Goal: Complete application form: Complete application form

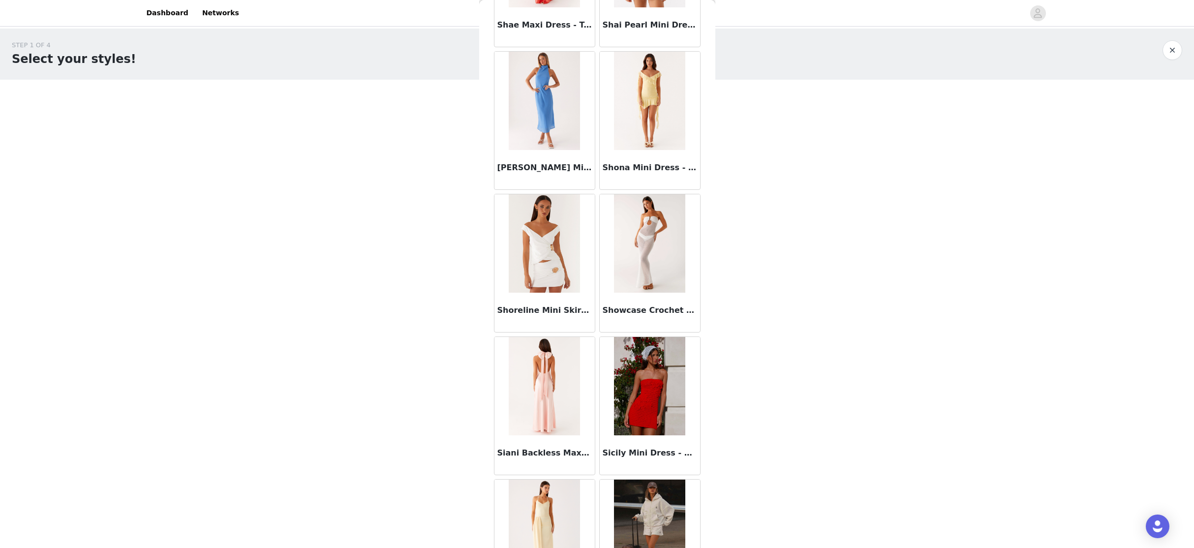
scroll to position [55156, 0]
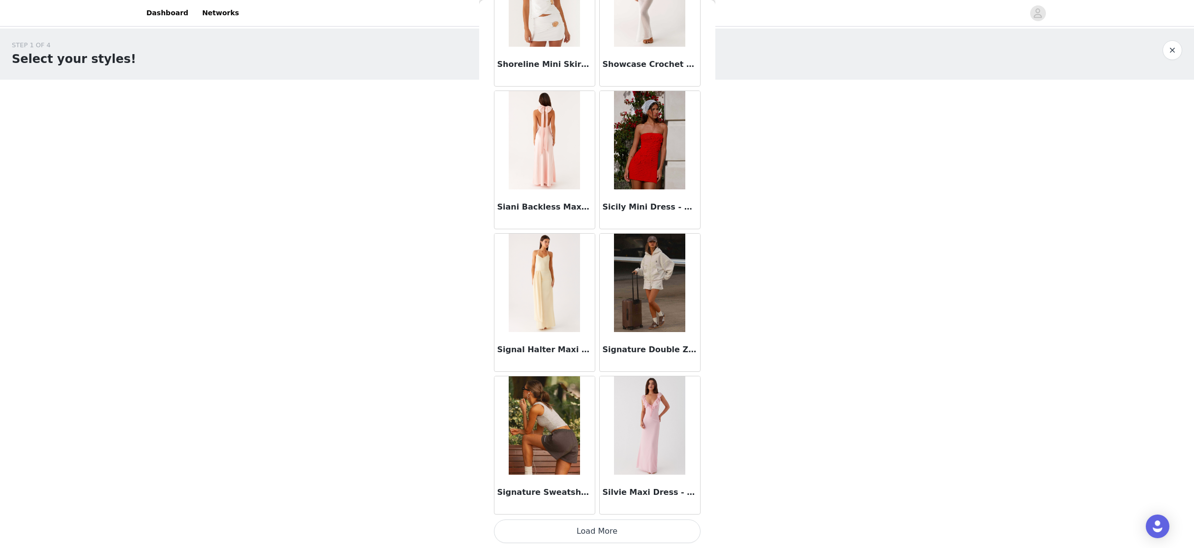
click at [603, 530] on button "Load More" at bounding box center [597, 531] width 207 height 24
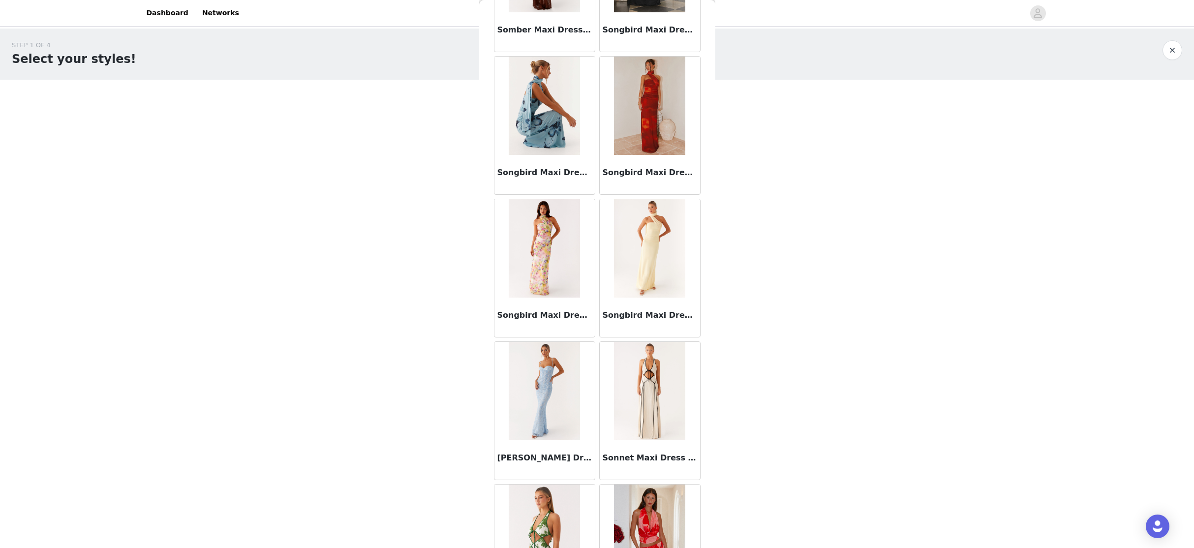
scroll to position [56582, 0]
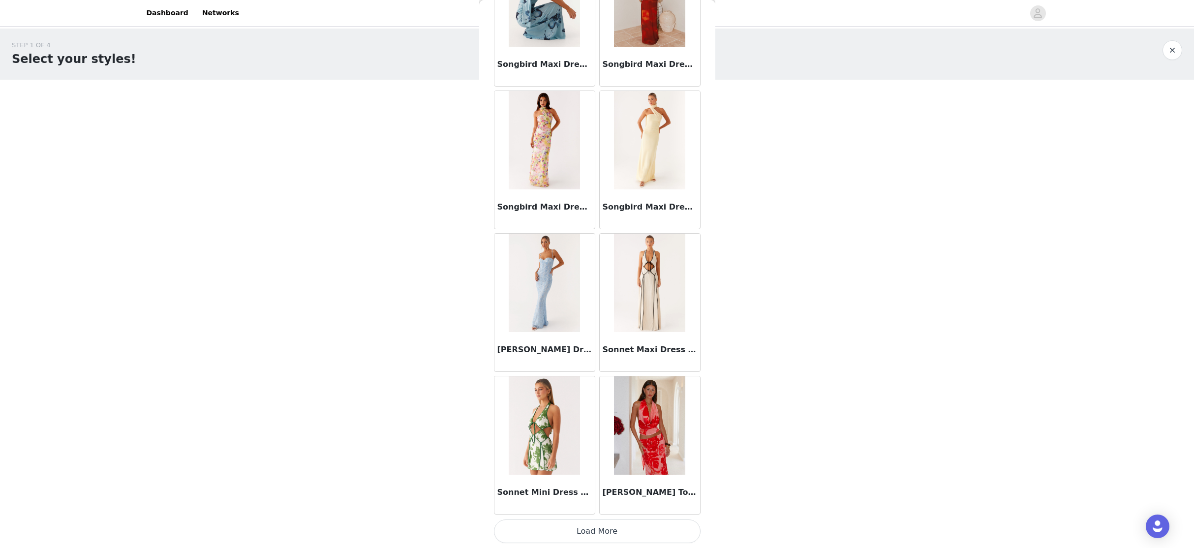
drag, startPoint x: 595, startPoint y: 530, endPoint x: 596, endPoint y: 514, distance: 15.8
click at [594, 530] on button "Load More" at bounding box center [597, 531] width 207 height 24
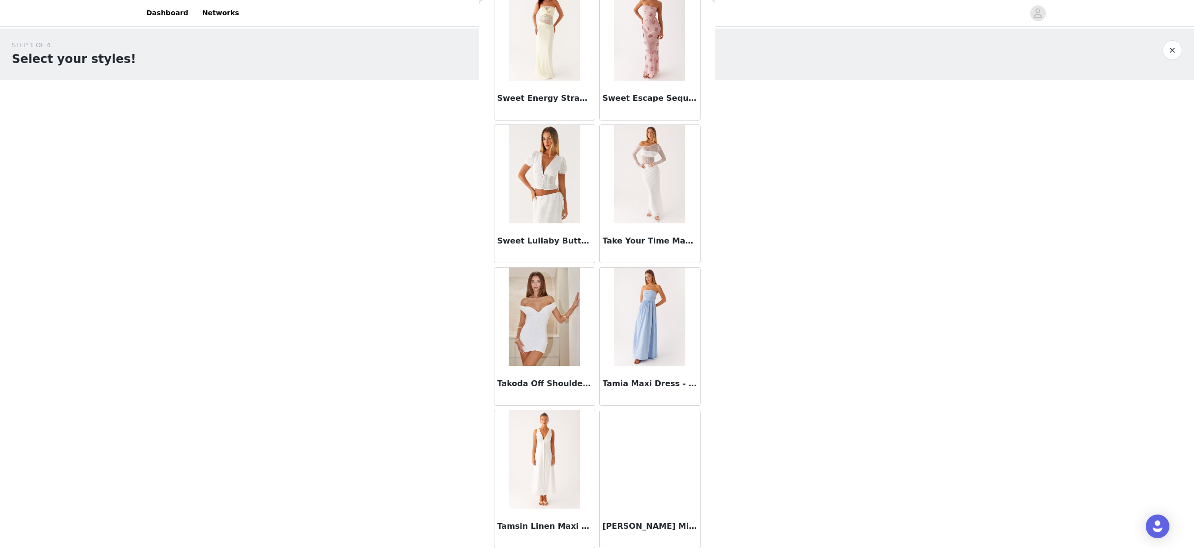
scroll to position [58008, 0]
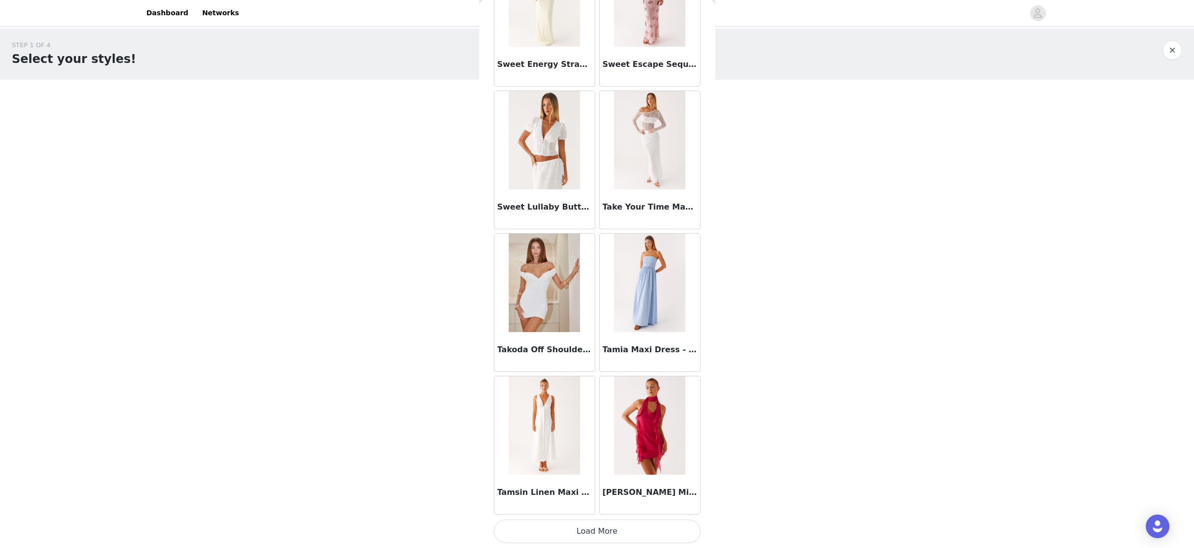
click at [587, 528] on button "Load More" at bounding box center [597, 531] width 207 height 24
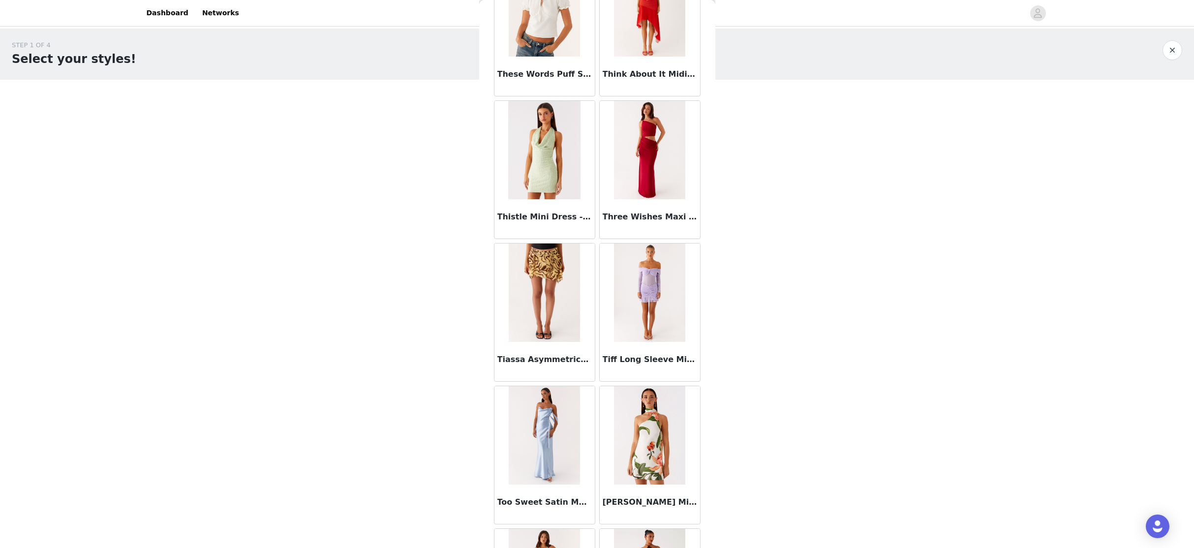
scroll to position [59434, 0]
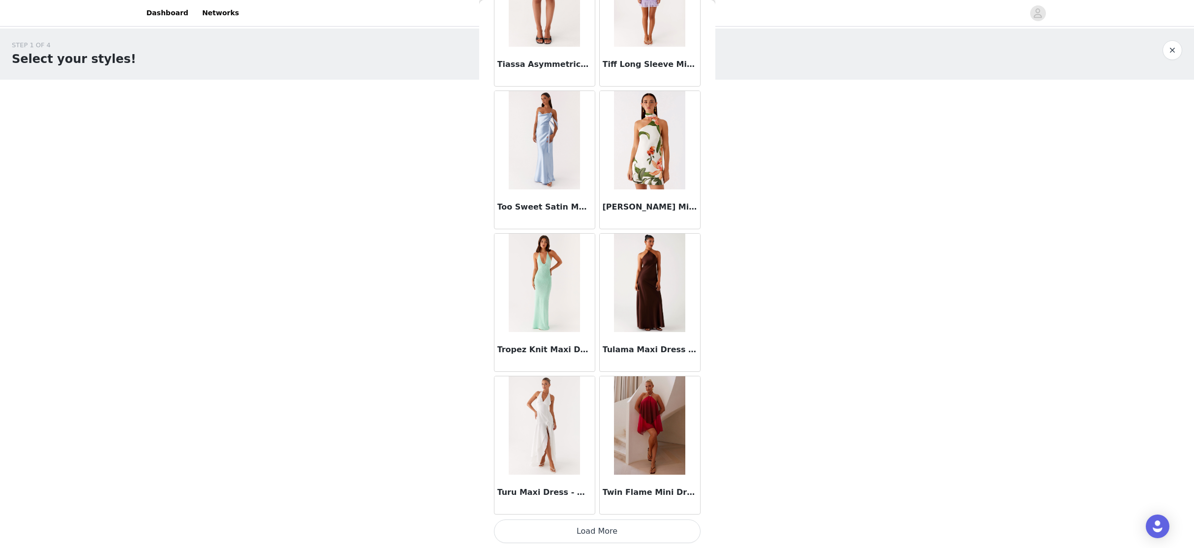
click at [596, 533] on button "Load More" at bounding box center [597, 531] width 207 height 24
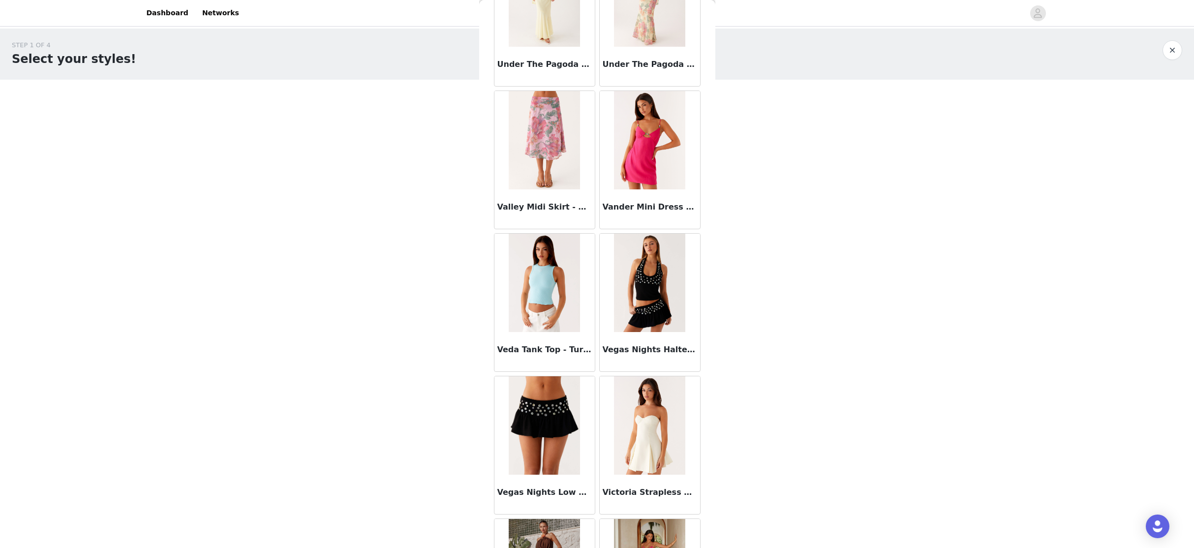
scroll to position [60861, 0]
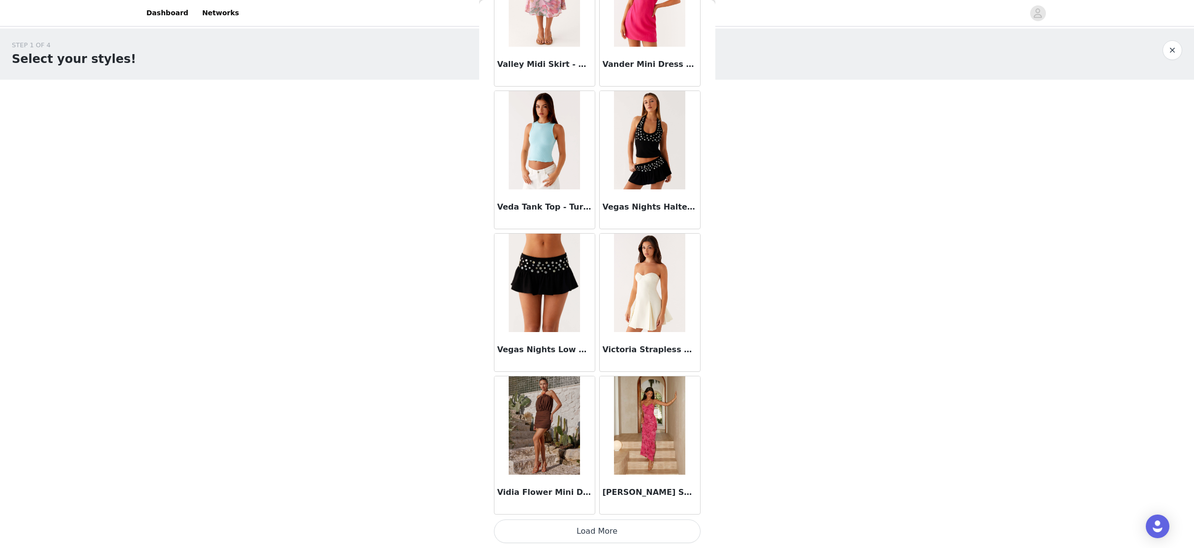
click at [589, 527] on button "Load More" at bounding box center [597, 531] width 207 height 24
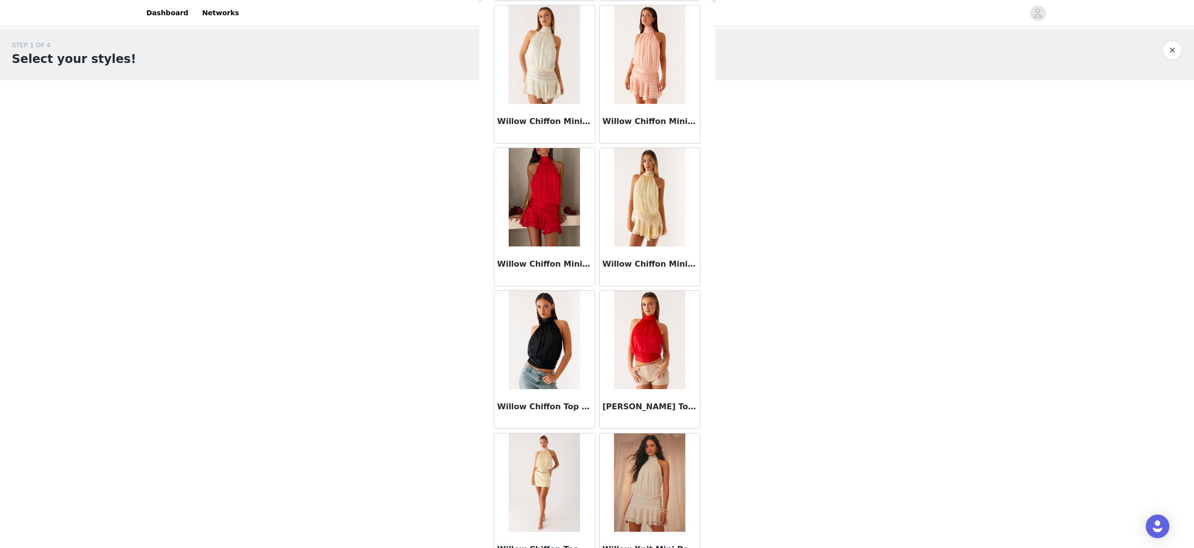
scroll to position [62287, 0]
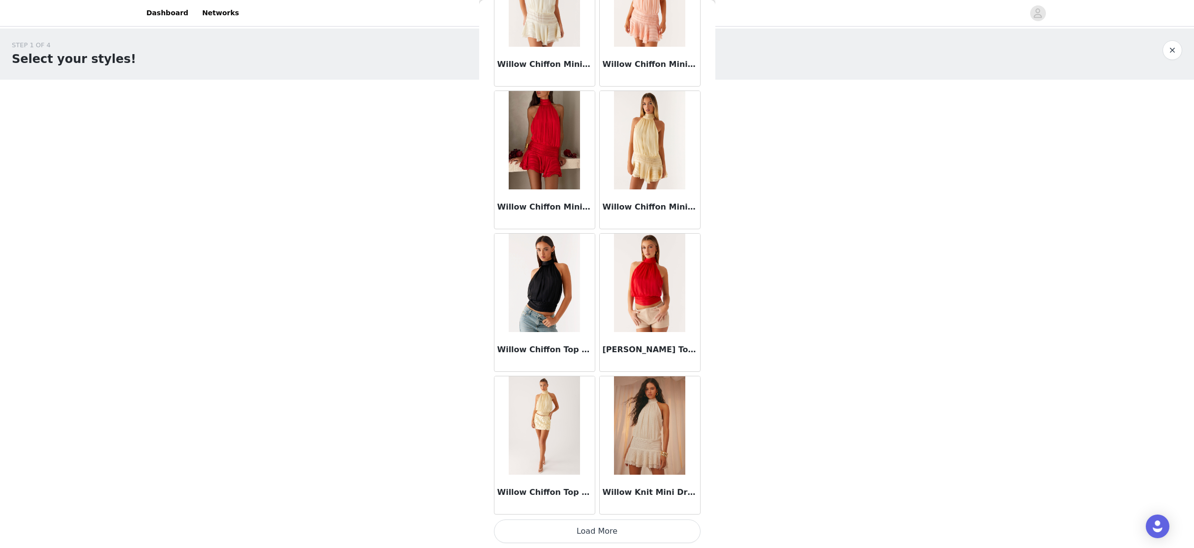
drag, startPoint x: 589, startPoint y: 531, endPoint x: 592, endPoint y: 446, distance: 85.1
click at [591, 528] on button "Load More" at bounding box center [597, 531] width 207 height 24
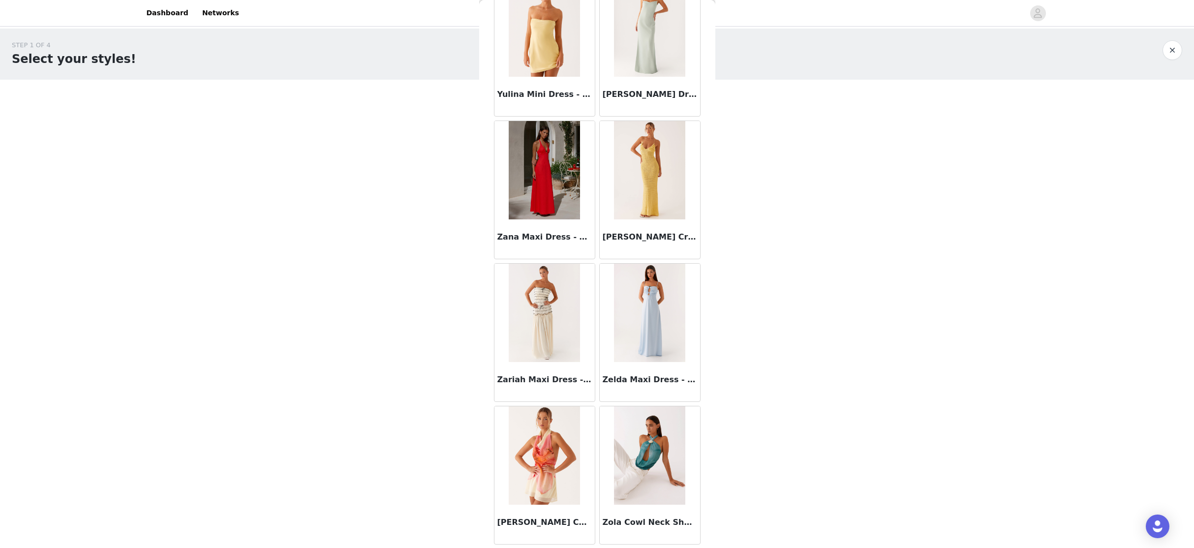
scroll to position [63713, 0]
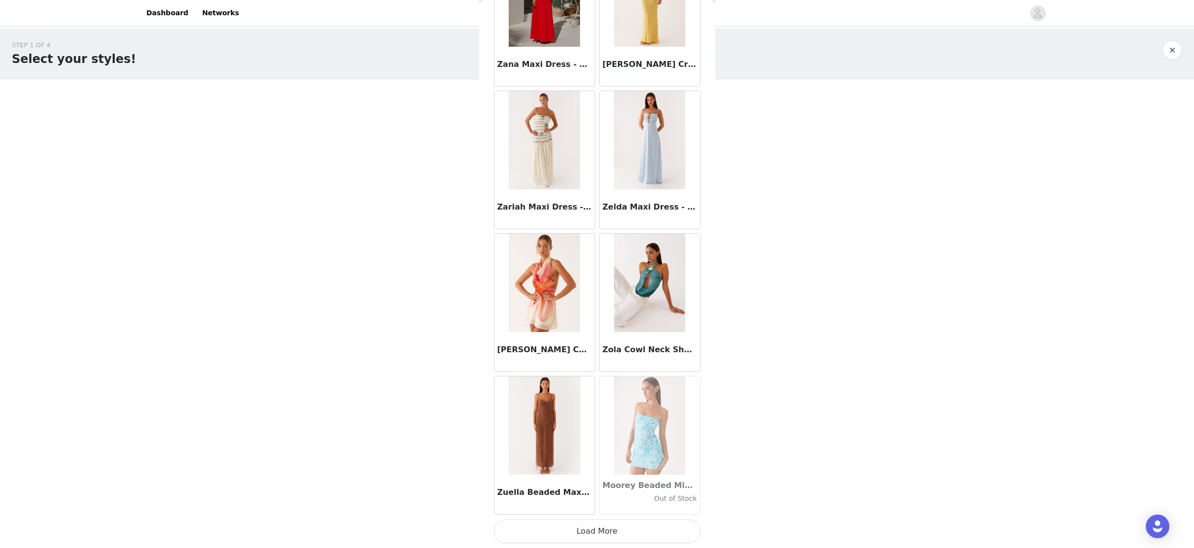
drag, startPoint x: 616, startPoint y: 534, endPoint x: 577, endPoint y: 427, distance: 113.1
click at [616, 533] on button "Load More" at bounding box center [597, 531] width 207 height 24
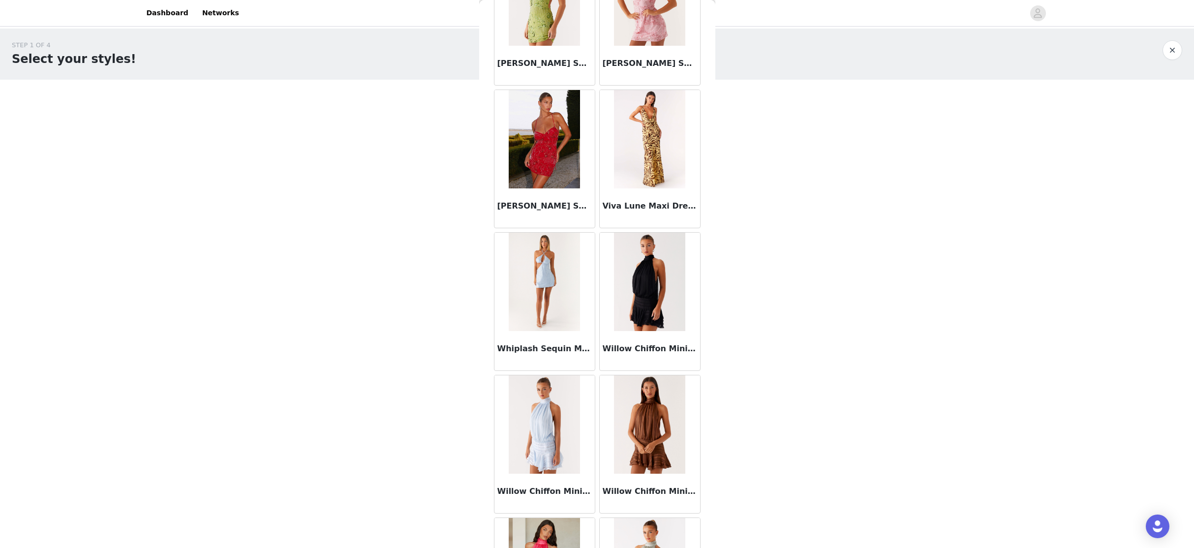
scroll to position [61567, 0]
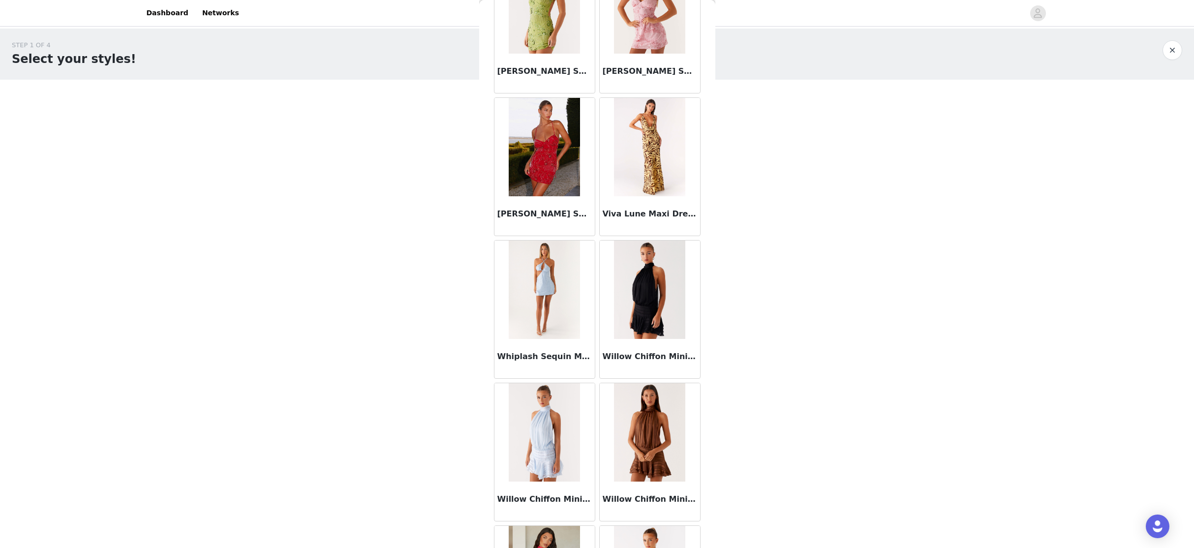
click at [646, 354] on h3 "Willow Chiffon Mini Dress - Black" at bounding box center [649, 357] width 94 height 12
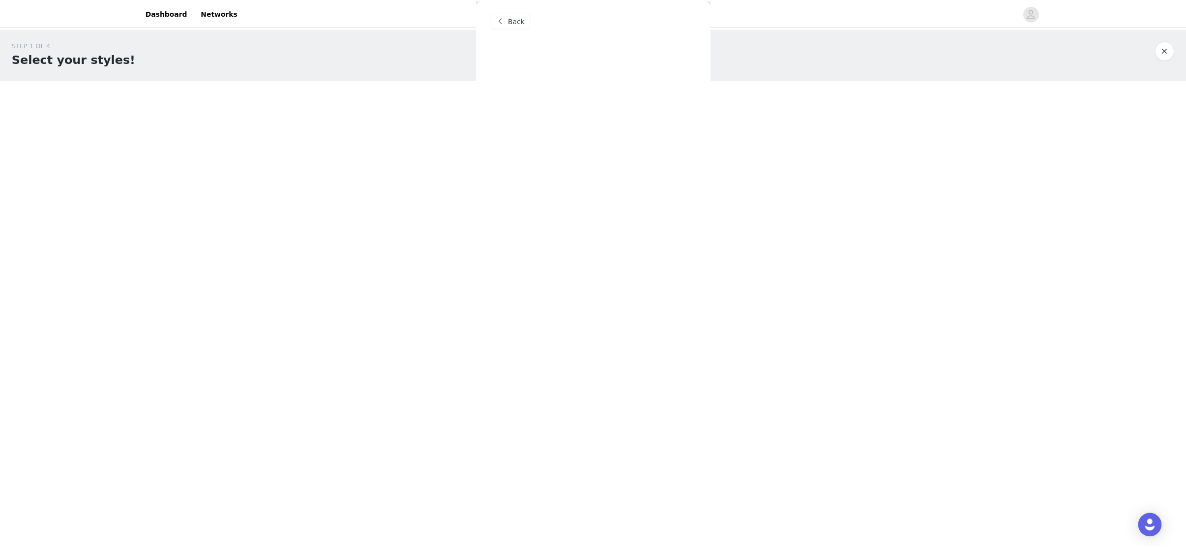
scroll to position [0, 0]
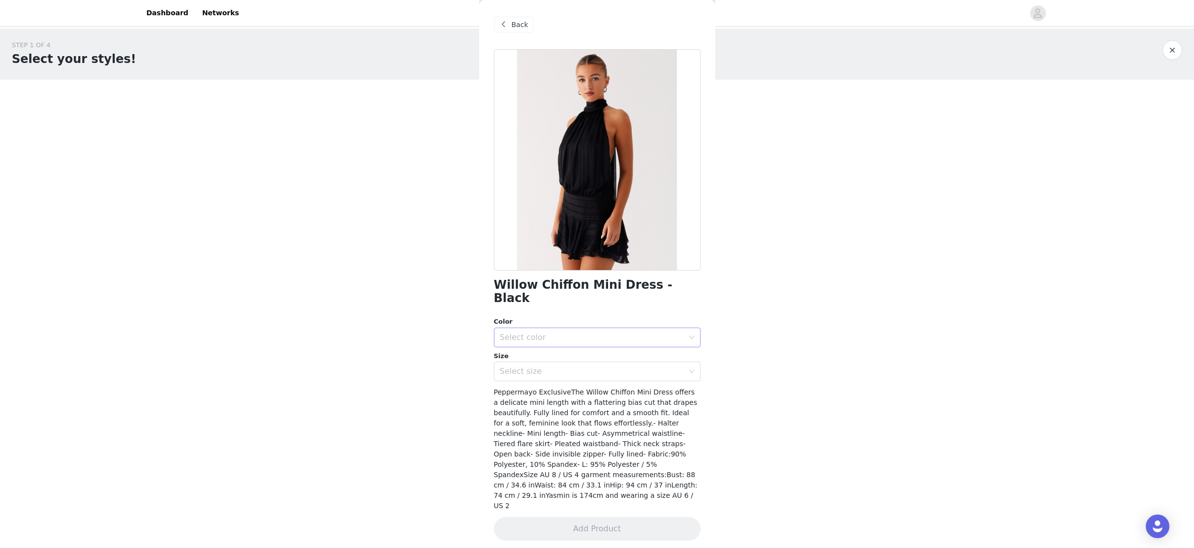
click at [537, 332] on div "Select color" at bounding box center [592, 337] width 184 height 10
click at [545, 348] on li "Black" at bounding box center [597, 346] width 207 height 16
click at [547, 366] on div "Select size" at bounding box center [592, 371] width 184 height 10
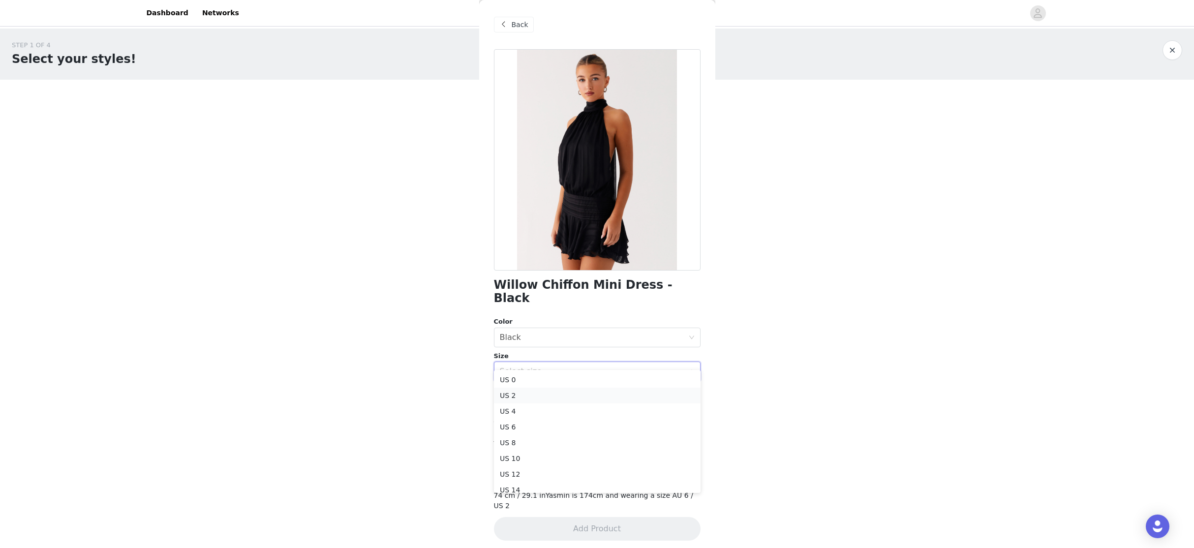
click at [554, 397] on li "US 2" at bounding box center [597, 396] width 207 height 16
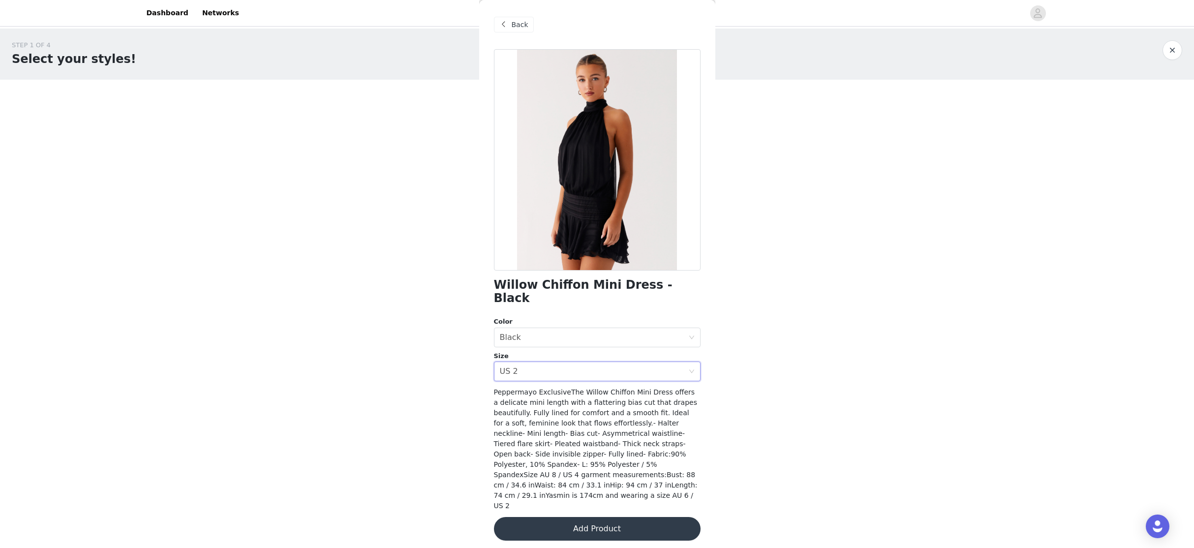
drag, startPoint x: 621, startPoint y: 496, endPoint x: 620, endPoint y: 489, distance: 7.4
click at [622, 517] on button "Add Product" at bounding box center [597, 529] width 207 height 24
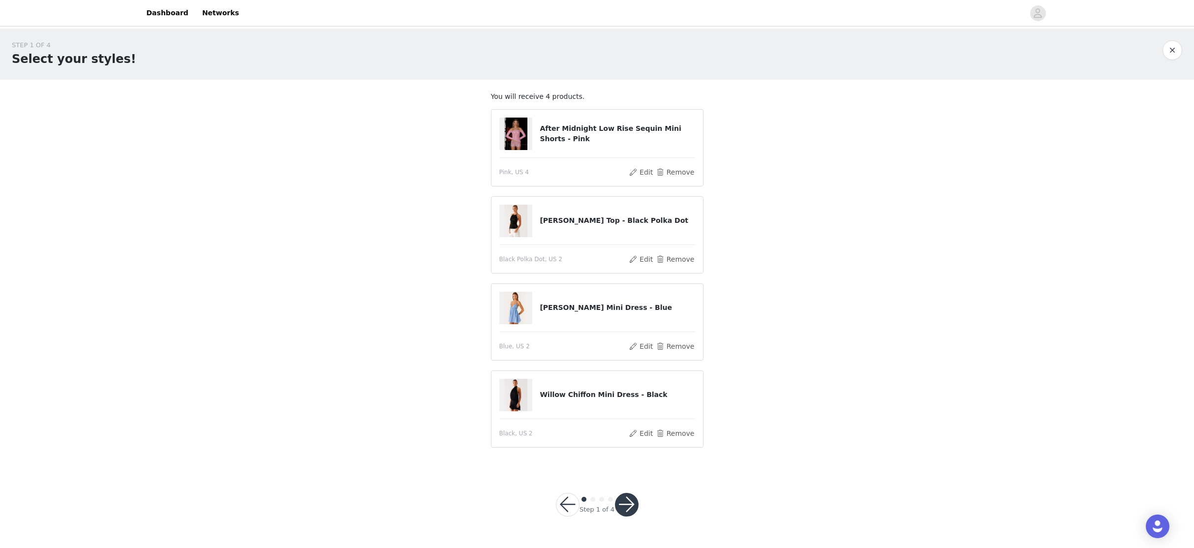
click at [632, 507] on button "button" at bounding box center [627, 505] width 24 height 24
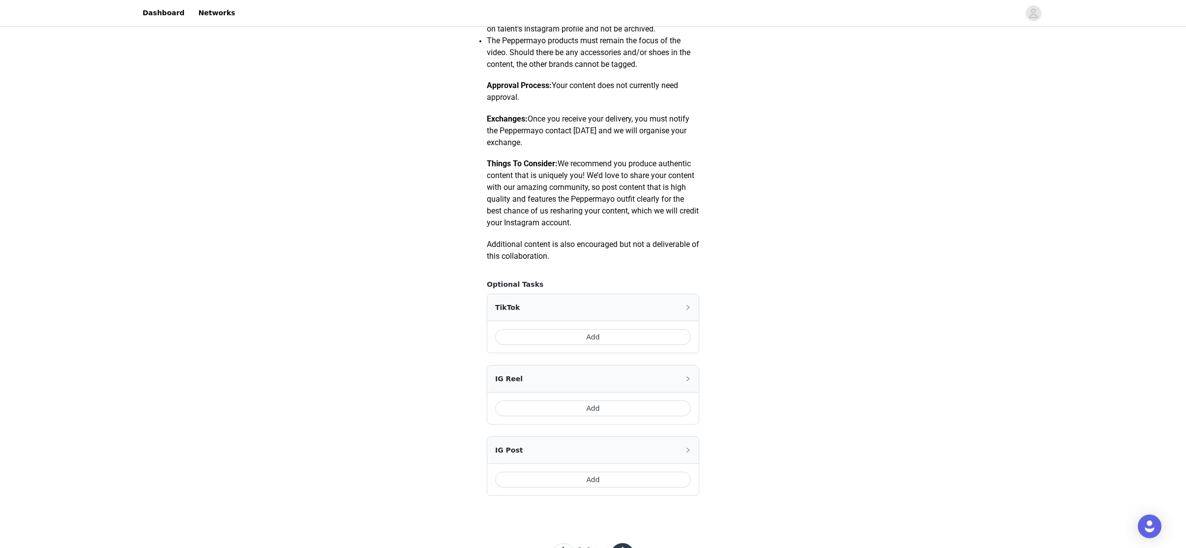
scroll to position [410, 0]
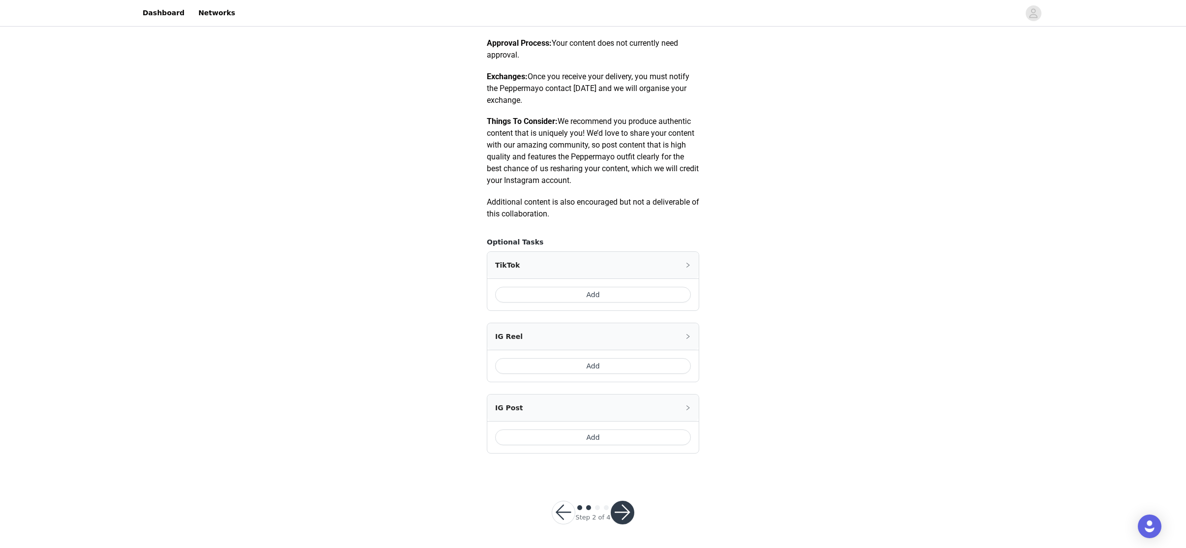
click at [567, 296] on button "Add" at bounding box center [593, 295] width 196 height 16
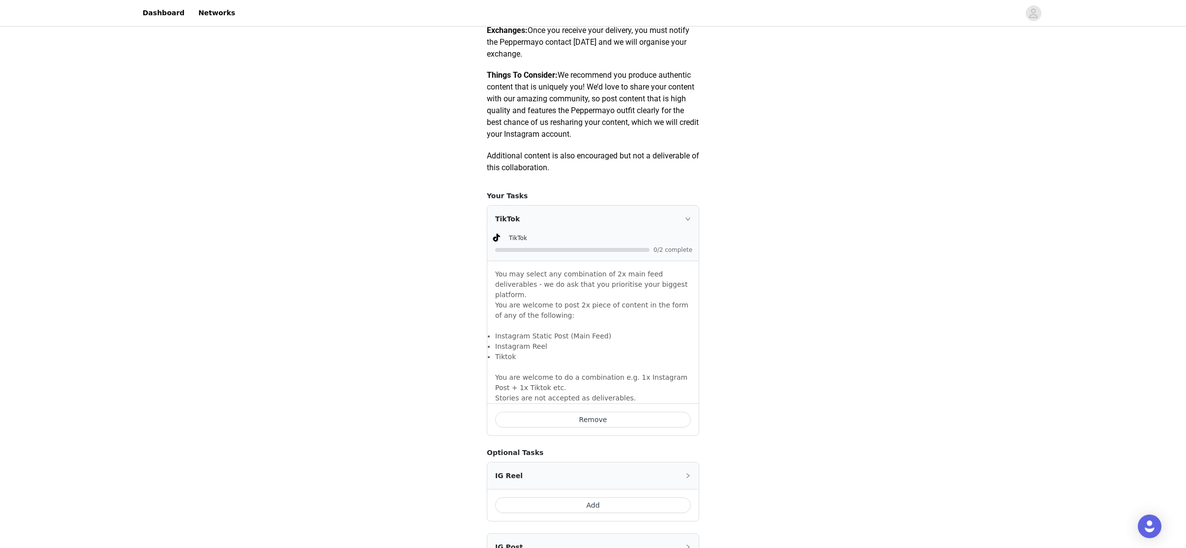
scroll to position [585, 0]
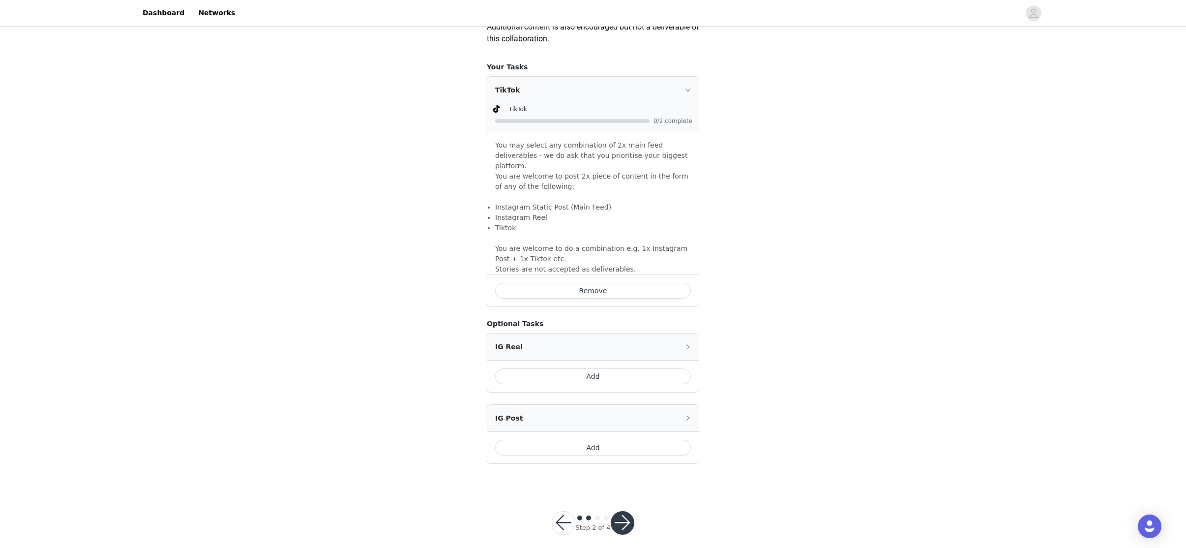
click at [616, 512] on button "button" at bounding box center [623, 523] width 24 height 24
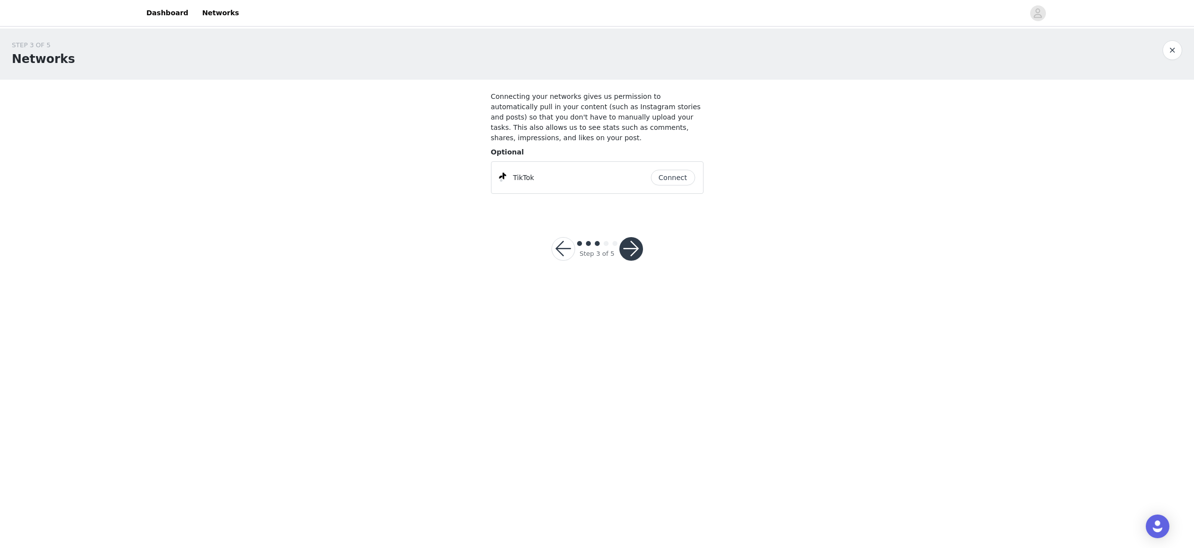
click at [665, 172] on button "Connect" at bounding box center [673, 178] width 44 height 16
click at [557, 239] on button "button" at bounding box center [563, 249] width 24 height 24
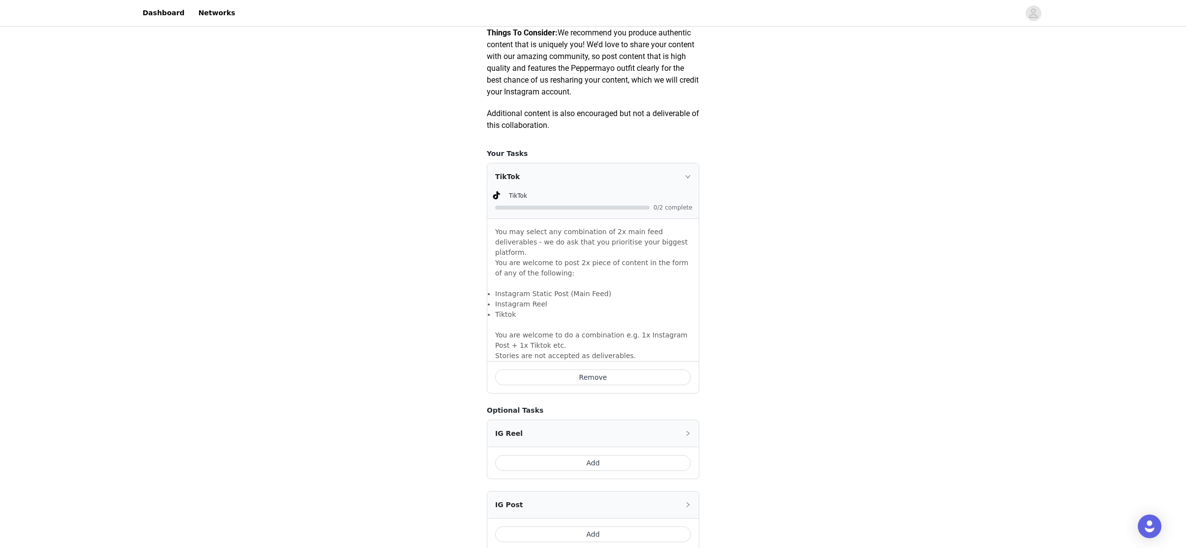
scroll to position [585, 0]
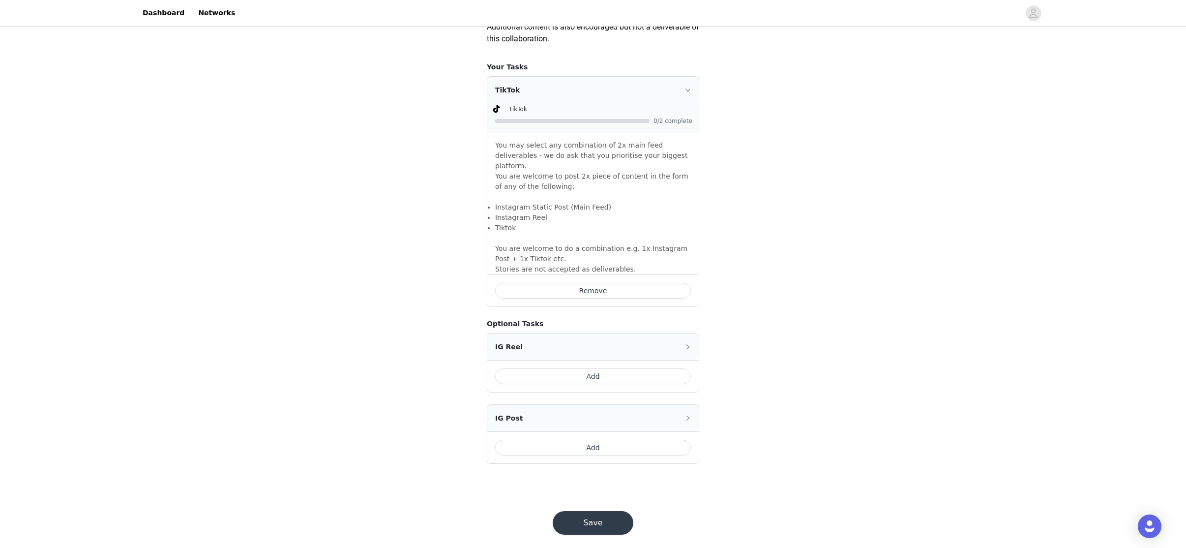
click at [600, 440] on button "Add" at bounding box center [593, 448] width 196 height 16
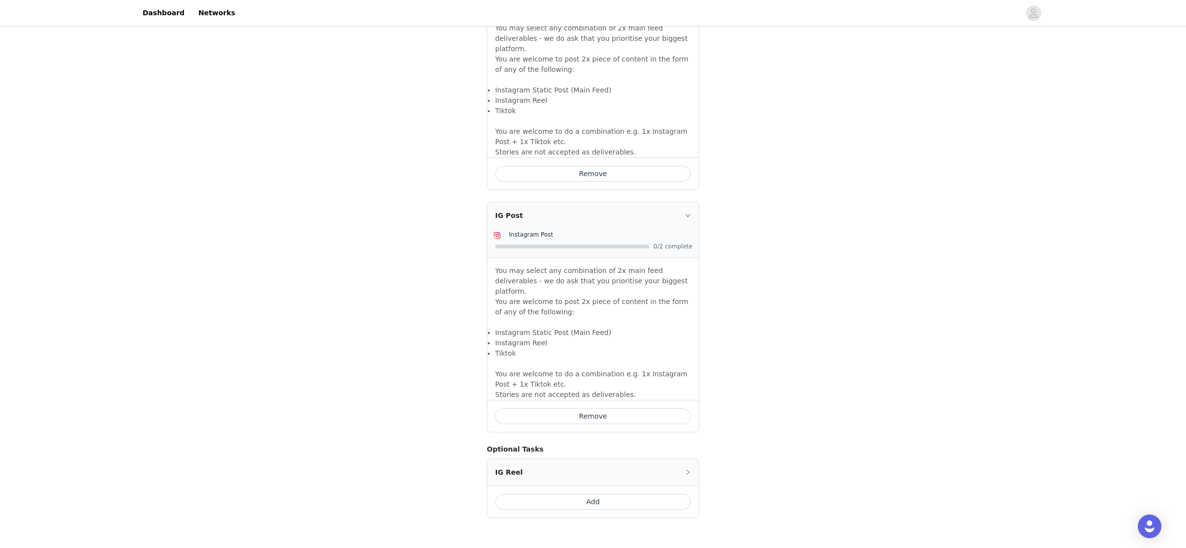
scroll to position [746, 0]
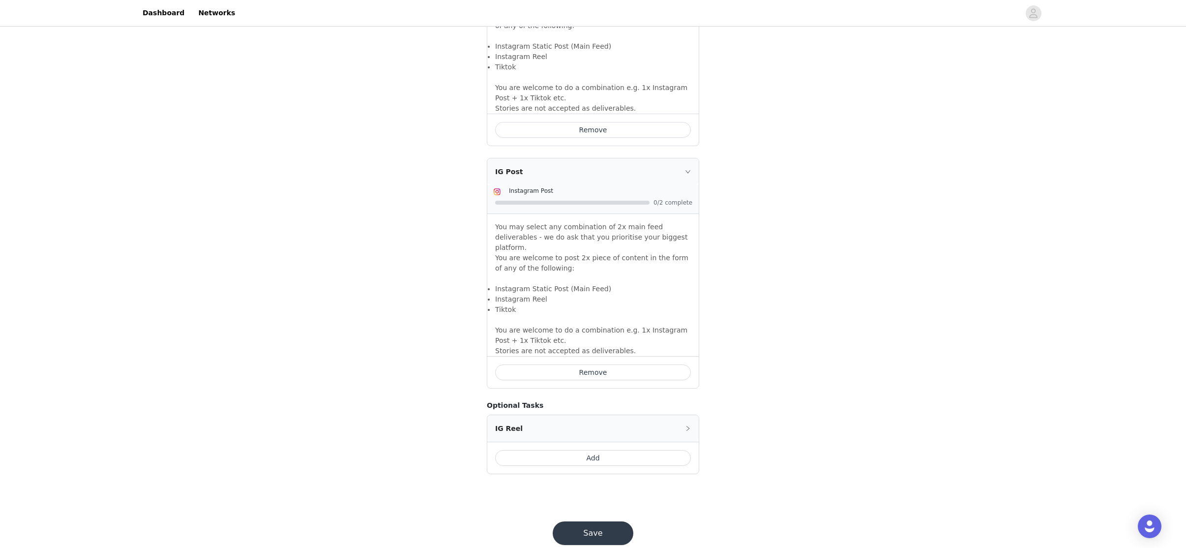
click at [596, 521] on button "Save" at bounding box center [593, 533] width 81 height 24
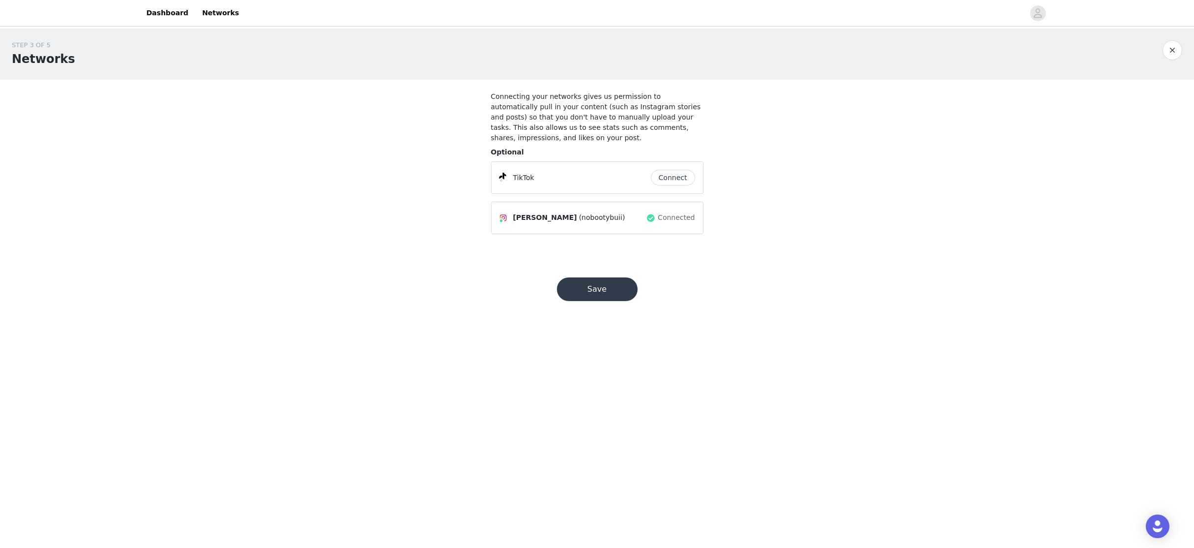
click at [608, 281] on button "Save" at bounding box center [597, 289] width 81 height 24
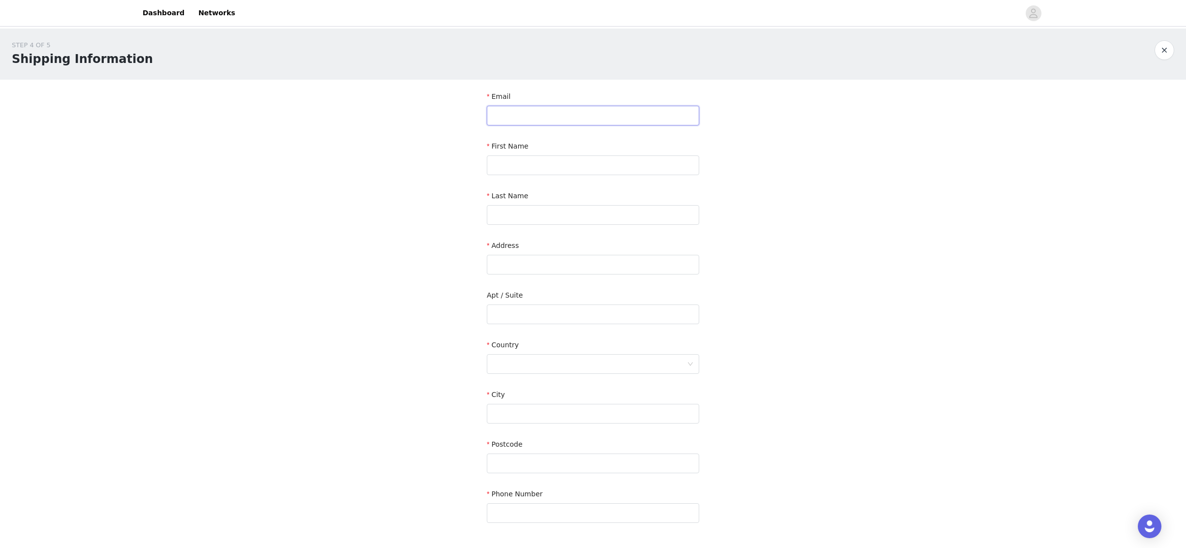
click at [588, 120] on input "text" at bounding box center [593, 116] width 212 height 20
type input "[EMAIL_ADDRESS][DOMAIN_NAME]"
type input "Faith"
type input "[PERSON_NAME]"
type input "[STREET_ADDRESS]"
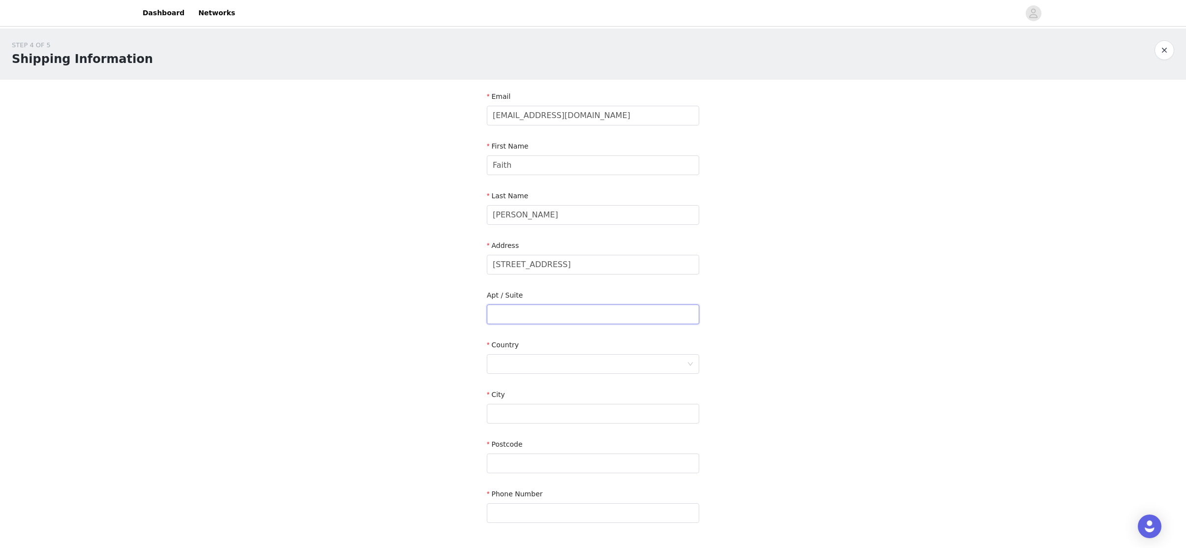
type input "5C"
type input "[US_STATE]"
type input "10022"
type input "5043905421"
click at [551, 369] on div at bounding box center [590, 364] width 194 height 19
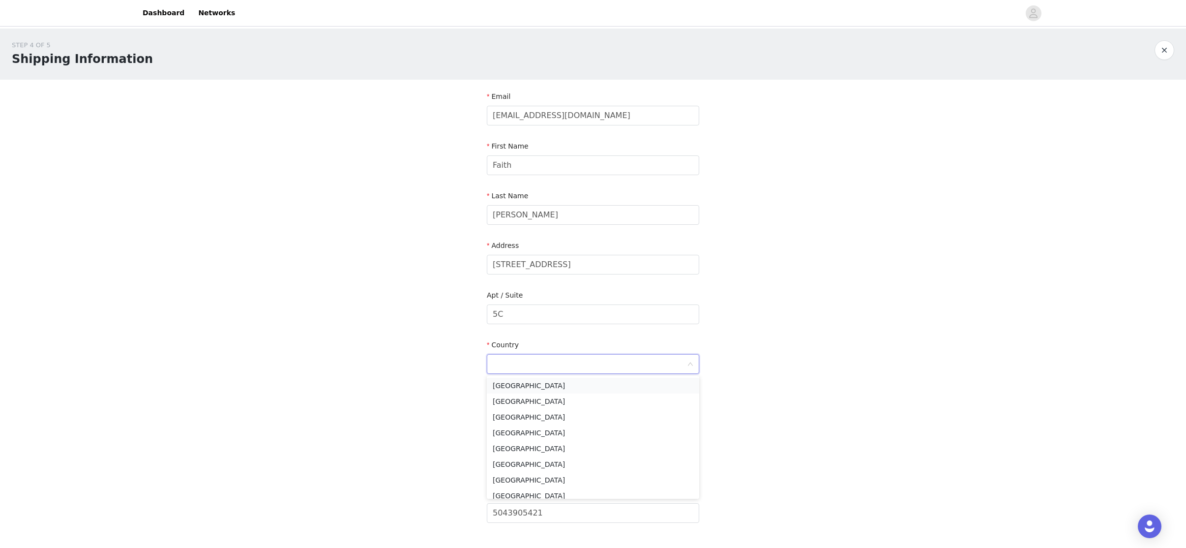
click at [552, 385] on li "[GEOGRAPHIC_DATA]" at bounding box center [593, 386] width 212 height 16
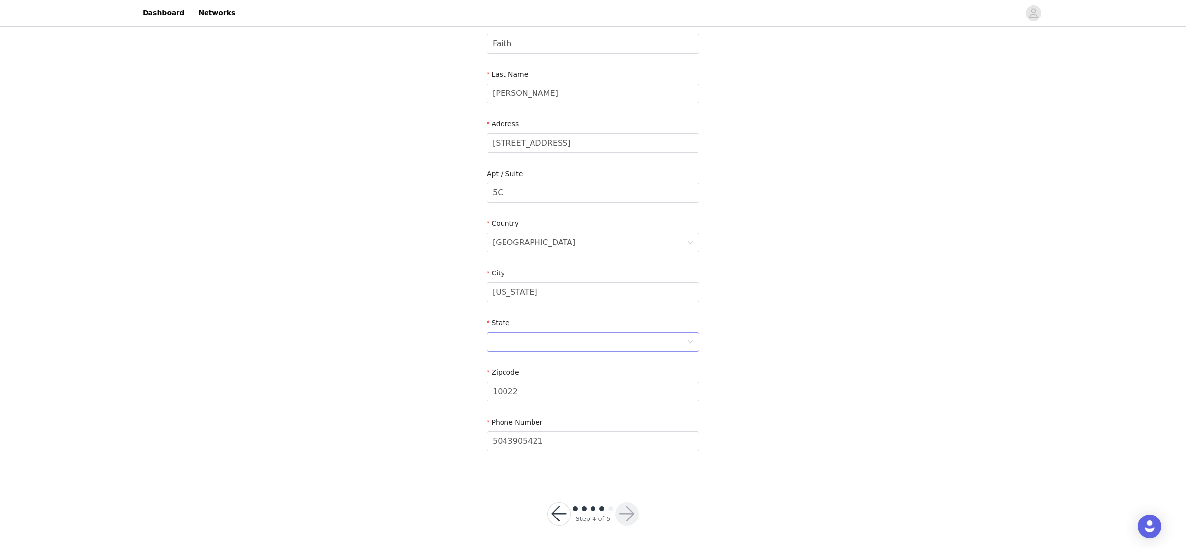
scroll to position [123, 0]
click at [568, 343] on div at bounding box center [590, 340] width 194 height 19
click at [542, 444] on li "[US_STATE]" at bounding box center [593, 445] width 212 height 16
click at [627, 509] on button "button" at bounding box center [627, 513] width 24 height 24
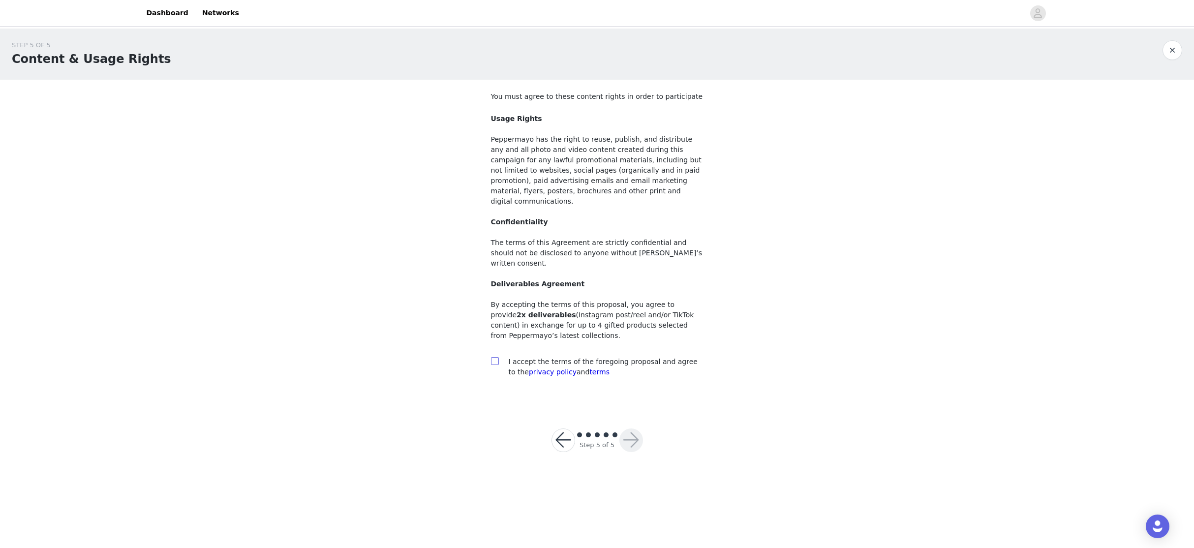
click at [498, 357] on span at bounding box center [495, 361] width 8 height 8
click at [498, 357] on input "checkbox" at bounding box center [494, 360] width 7 height 7
checkbox input "true"
click at [626, 428] on button "button" at bounding box center [631, 440] width 24 height 24
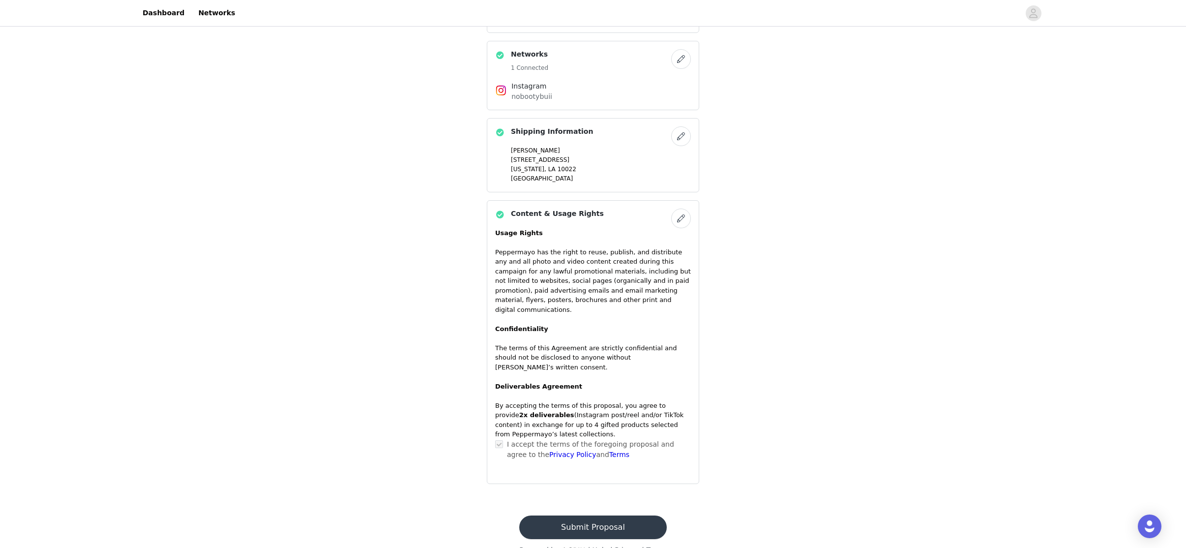
click at [629, 515] on button "Submit Proposal" at bounding box center [592, 527] width 147 height 24
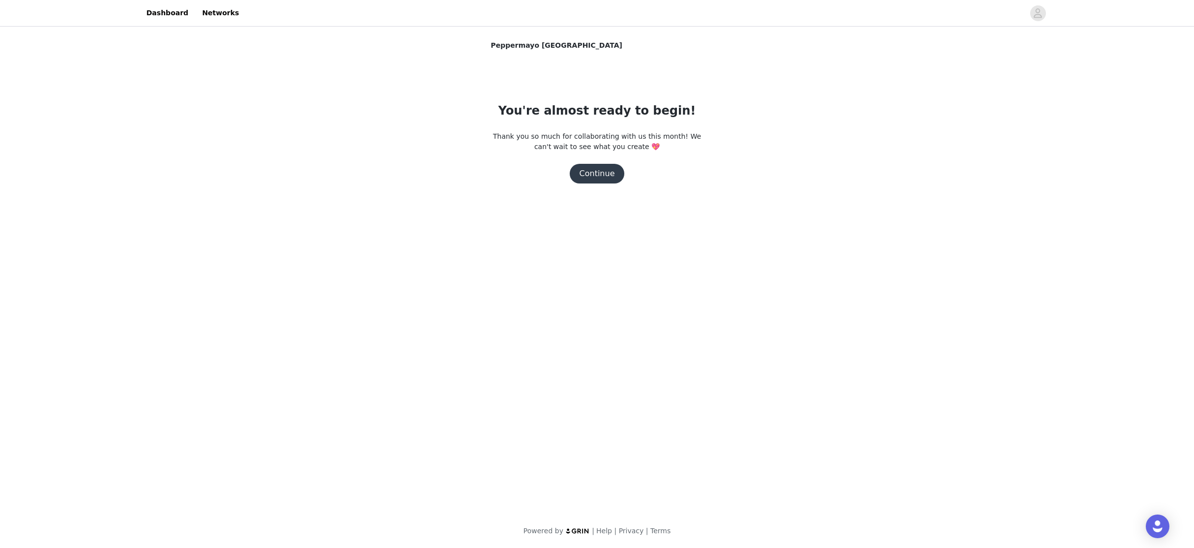
click at [597, 174] on button "Continue" at bounding box center [597, 174] width 55 height 20
